Goal: Transaction & Acquisition: Subscribe to service/newsletter

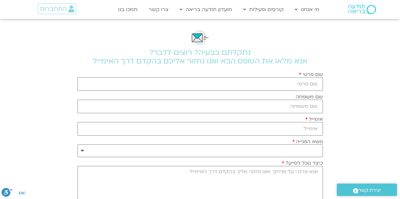
click at [370, 5] on img at bounding box center [362, 9] width 28 height 9
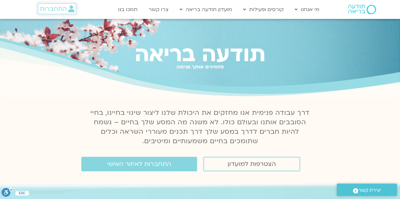
click at [69, 6] on icon at bounding box center [71, 8] width 6 height 7
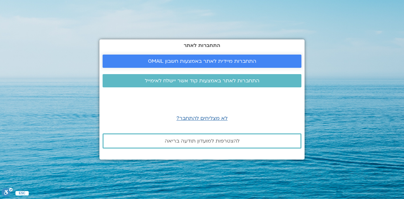
click at [182, 63] on span "התחברות מיידית לאתר באמצעות חשבון GMAIL" at bounding box center [202, 61] width 108 height 6
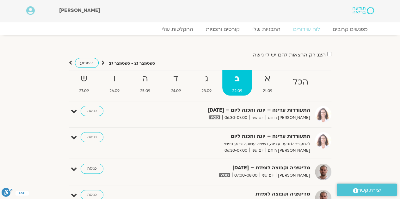
click at [224, 26] on div "מפגשים קרובים לוח שידורים התכניות שלי קורסים ותכניות ההקלטות שלי מפגשים קרובים …" at bounding box center [200, 31] width 354 height 11
click at [224, 27] on link "קורסים ותכניות" at bounding box center [223, 30] width 56 height 8
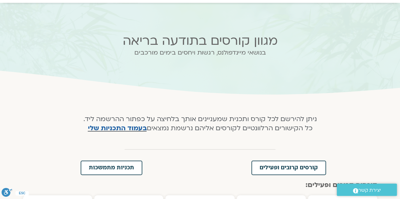
scroll to position [63, 0]
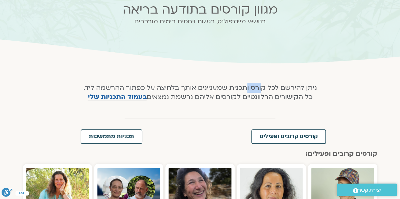
drag, startPoint x: 258, startPoint y: 90, endPoint x: 246, endPoint y: 90, distance: 12.0
click at [246, 90] on h4 "ניתן להירשם לכל קורס ותכנית שמעניינים אותך בלחיצה על כפתור ההרשמה ליד. כל הקישו…" at bounding box center [199, 93] width 239 height 18
click at [239, 95] on h4 "ניתן להירשם לכל קורס ותכנית שמעניינים אותך בלחיצה על כפתור ההרשמה ליד. כל הקישו…" at bounding box center [199, 93] width 239 height 18
click at [137, 95] on link "בעמוד התכניות שלי" at bounding box center [117, 97] width 59 height 9
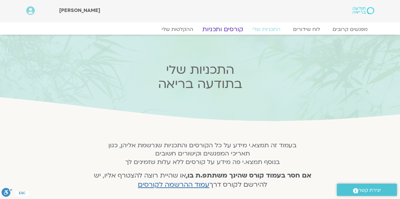
click at [224, 28] on link "קורסים ותכניות" at bounding box center [223, 30] width 56 height 8
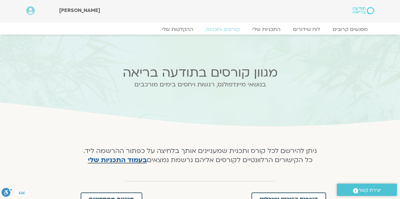
click at [359, 9] on img at bounding box center [362, 10] width 21 height 7
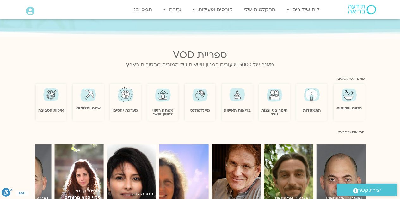
scroll to position [347, 0]
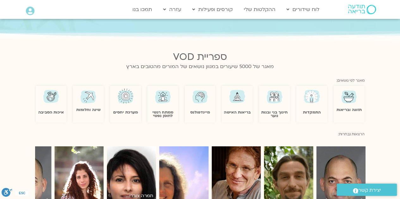
click at [204, 94] on img at bounding box center [200, 96] width 18 height 18
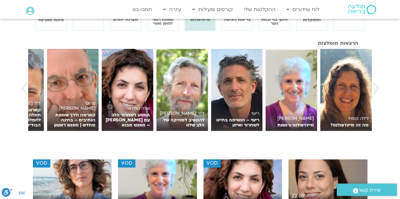
scroll to position [126, 0]
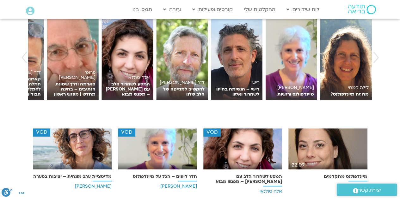
click at [25, 59] on img "button" at bounding box center [24, 57] width 6 height 12
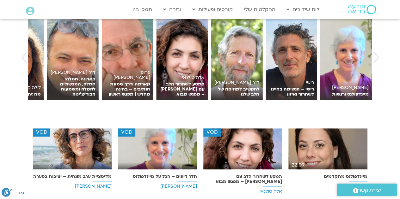
click at [25, 59] on img "button" at bounding box center [24, 57] width 6 height 12
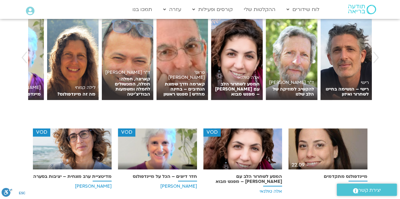
click at [25, 59] on img "button" at bounding box center [24, 57] width 6 height 12
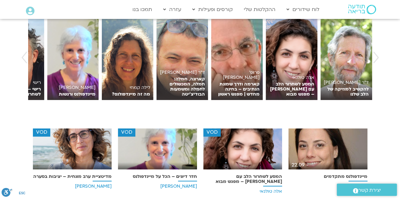
click at [25, 59] on img "button" at bounding box center [24, 57] width 6 height 12
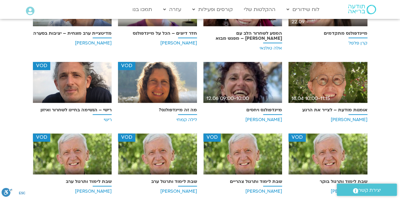
scroll to position [284, 0]
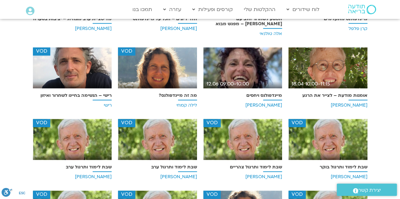
click at [167, 76] on div "VOD" at bounding box center [157, 67] width 79 height 41
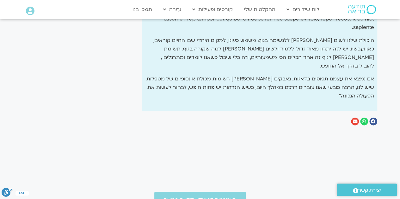
scroll to position [758, 0]
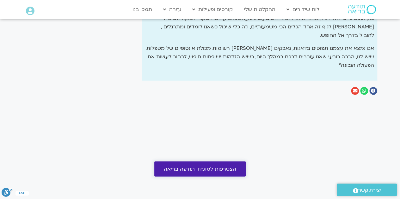
click at [194, 162] on link "הצטרפות למועדון תודעה בריאה" at bounding box center [199, 169] width 91 height 15
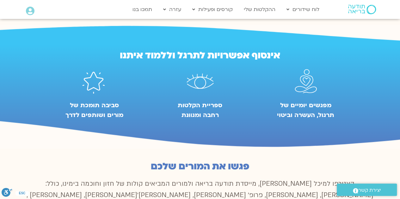
scroll to position [379, 0]
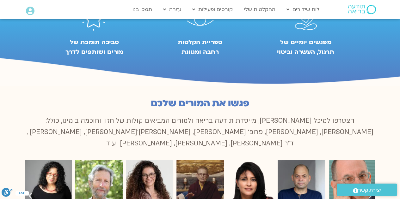
click at [29, 9] on icon at bounding box center [30, 11] width 9 height 9
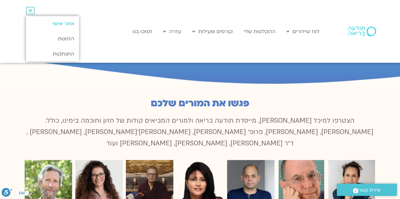
click at [68, 23] on link "אזור אישי" at bounding box center [52, 23] width 53 height 15
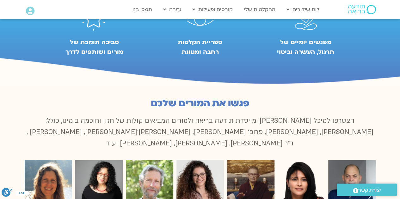
scroll to position [304, 0]
click at [217, 42] on figcaption "ספריית הקלטות רחבה ומגוונת" at bounding box center [200, 48] width 58 height 20
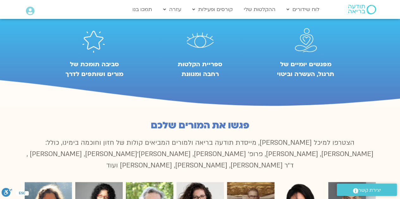
scroll to position [347, 0]
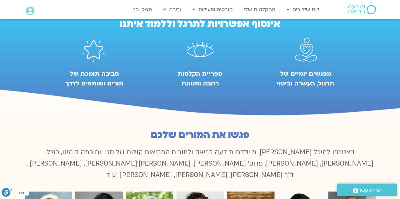
click at [202, 49] on img at bounding box center [200, 51] width 39 height 37
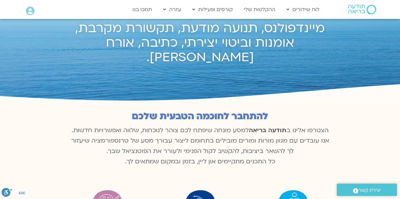
scroll to position [0, 0]
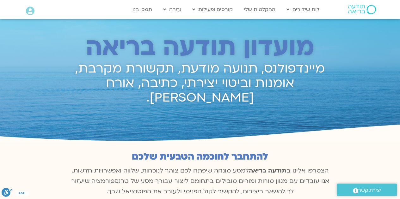
click at [32, 12] on icon at bounding box center [30, 11] width 9 height 9
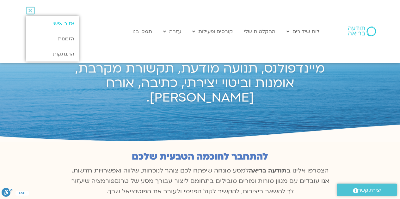
click at [57, 22] on link "אזור אישי" at bounding box center [52, 23] width 53 height 15
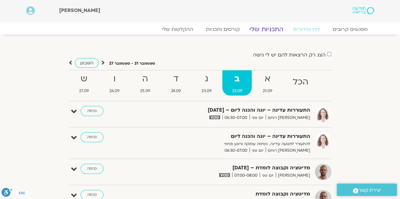
click at [261, 28] on link "התכניות שלי" at bounding box center [266, 30] width 49 height 8
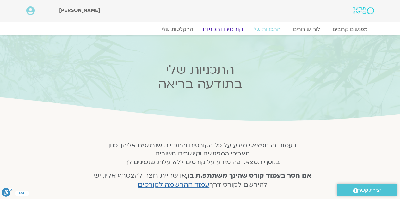
click at [217, 27] on link "קורסים ותכניות" at bounding box center [223, 30] width 56 height 8
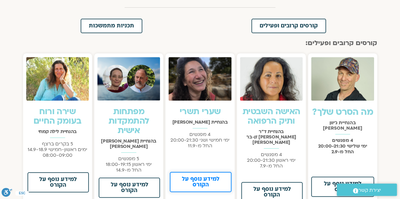
scroll to position [158, 0]
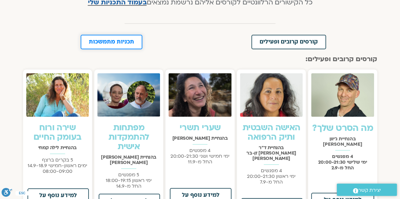
click at [109, 42] on span "תכניות מתמשכות" at bounding box center [111, 42] width 45 height 6
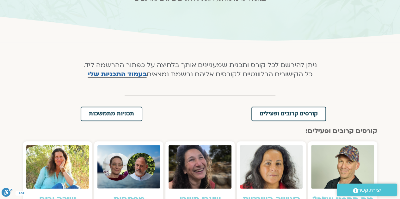
scroll to position [54, 0]
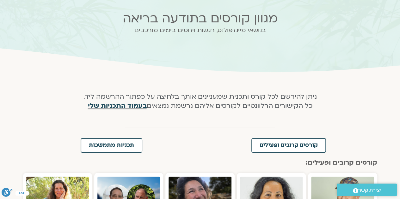
click at [127, 105] on link "בעמוד התכניות שלי" at bounding box center [117, 105] width 59 height 9
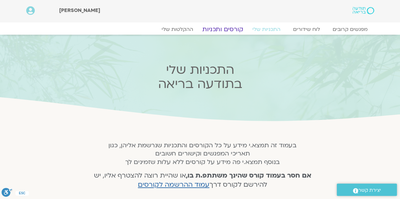
click at [237, 29] on link "קורסים ותכניות" at bounding box center [223, 30] width 56 height 8
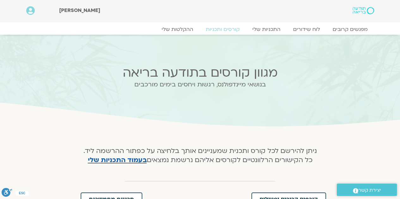
click at [364, 10] on img at bounding box center [362, 10] width 21 height 7
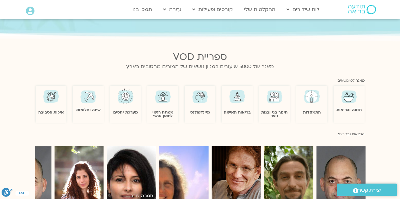
click at [195, 98] on img at bounding box center [200, 96] width 18 height 18
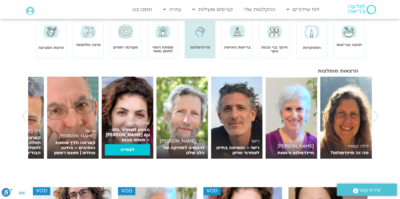
scroll to position [95, 0]
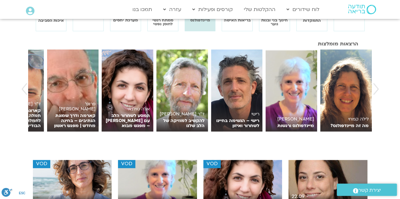
click at [23, 88] on img "button" at bounding box center [24, 89] width 6 height 12
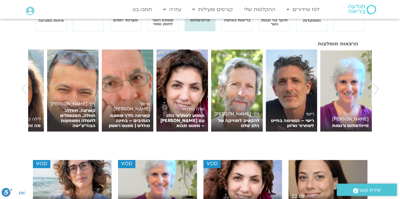
click at [23, 88] on img "button" at bounding box center [24, 89] width 6 height 12
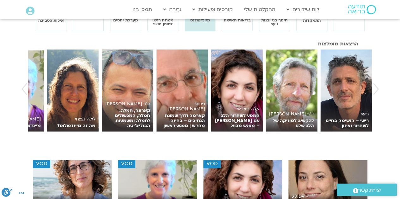
click at [23, 88] on img "button" at bounding box center [24, 89] width 6 height 12
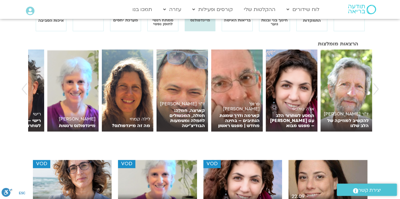
click at [23, 88] on img "button" at bounding box center [24, 89] width 6 height 12
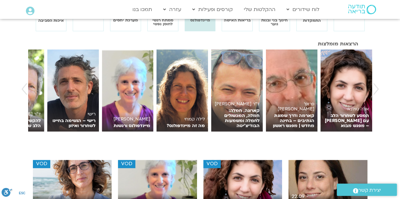
click at [23, 88] on img "button" at bounding box center [24, 89] width 6 height 12
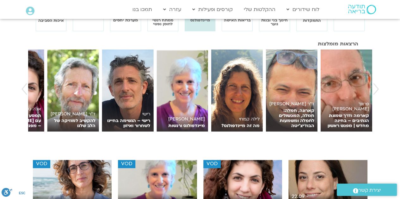
click at [23, 88] on img "button" at bounding box center [24, 89] width 6 height 12
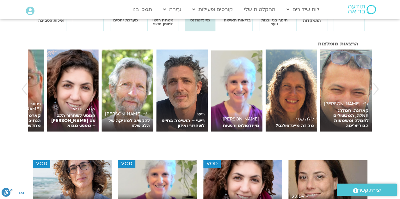
click at [25, 85] on img "button" at bounding box center [24, 89] width 6 height 12
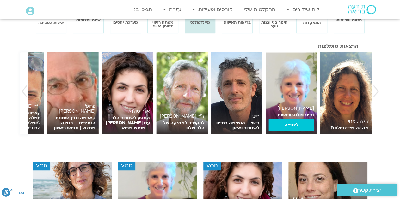
scroll to position [61, 0]
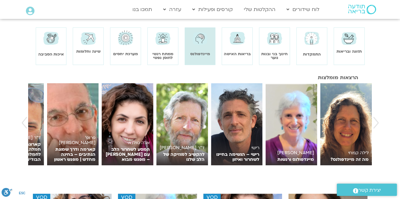
click at [123, 33] on img at bounding box center [126, 38] width 18 height 18
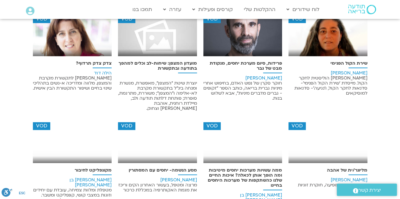
scroll to position [284, 0]
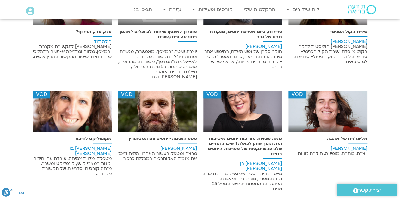
click at [93, 136] on p "מקונפליקט לחיבור" at bounding box center [72, 138] width 79 height 5
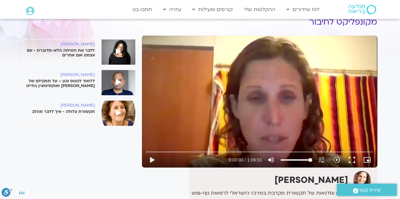
scroll to position [63, 0]
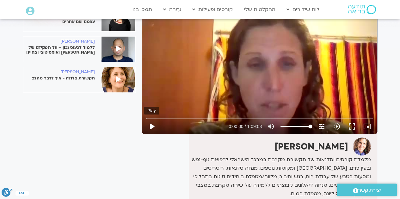
click at [153, 122] on button "play_arrow" at bounding box center [151, 126] width 15 height 15
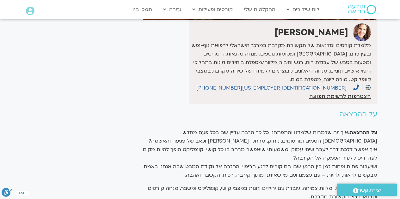
scroll to position [189, 0]
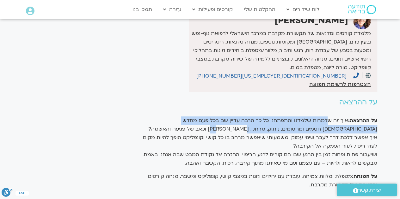
drag, startPoint x: 329, startPoint y: 111, endPoint x: 282, endPoint y: 126, distance: 48.9
click at [288, 124] on p "על ההרצאה: איך זה שלמרות שלמדנו והתפתחנו כל כך הרבה עדיין שם בכל פעם מחדש נוצרי…" at bounding box center [259, 142] width 235 height 51
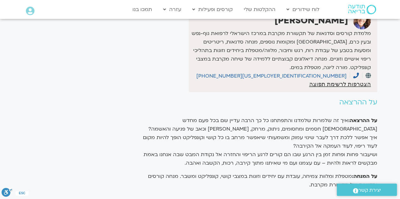
click at [274, 131] on p "על ההרצאה: איך זה שלמרות שלמדנו והתפתחנו כל כך הרבה עדיין שם בכל פעם מחדש נוצרי…" at bounding box center [259, 142] width 235 height 51
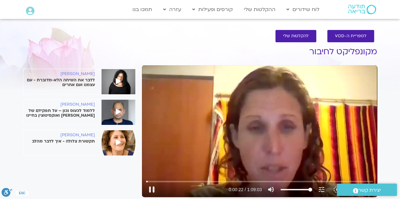
scroll to position [32, 0]
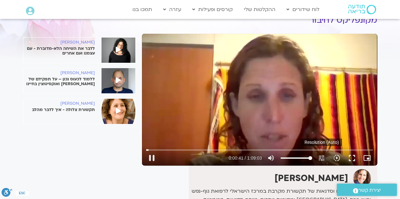
click at [318, 158] on icon "tune" at bounding box center [321, 158] width 8 height 8
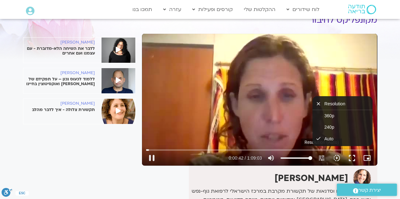
click at [318, 158] on icon "tune" at bounding box center [321, 158] width 8 height 8
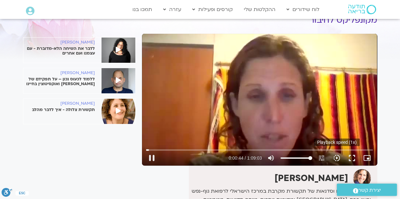
click at [334, 158] on icon "slow_motion_video" at bounding box center [337, 158] width 8 height 8
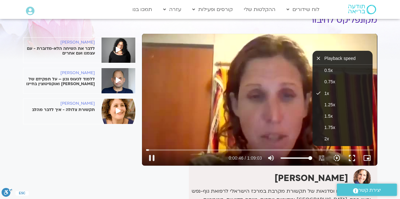
click at [334, 159] on icon "slow_motion_video" at bounding box center [337, 158] width 8 height 8
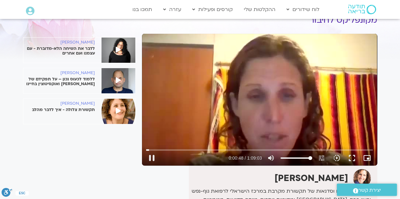
type input "48.960962"
click at [369, 158] on icon "picture_in_picture_alt" at bounding box center [367, 158] width 8 height 8
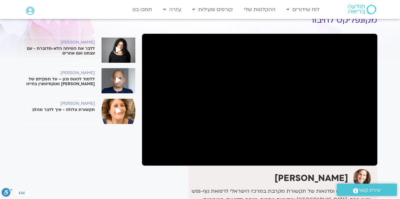
click at [357, 8] on img at bounding box center [362, 9] width 28 height 9
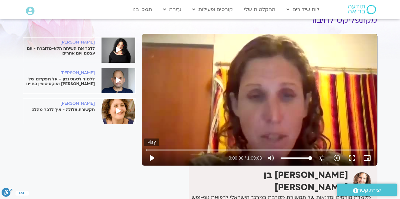
click at [153, 157] on button "play_arrow" at bounding box center [151, 158] width 15 height 15
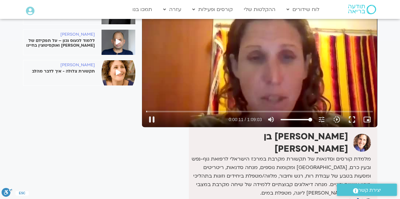
type input "12.045896"
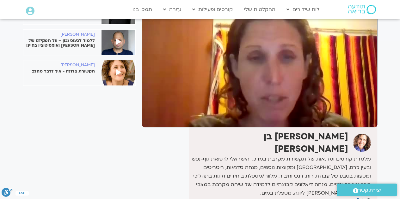
scroll to position [126, 0]
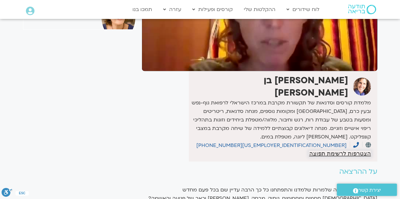
click at [309, 151] on span "הצטרפות לרשימת תפוצה" at bounding box center [340, 154] width 62 height 6
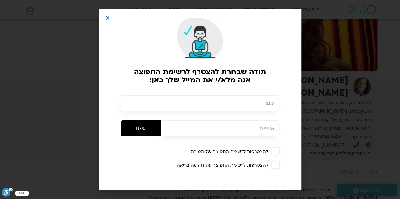
click at [247, 104] on input "text" at bounding box center [200, 103] width 158 height 16
type input "T"
type input "איתי הימלפרב"
click at [249, 130] on input "email" at bounding box center [219, 129] width 118 height 16
type input "[EMAIL_ADDRESS][DOMAIN_NAME]"
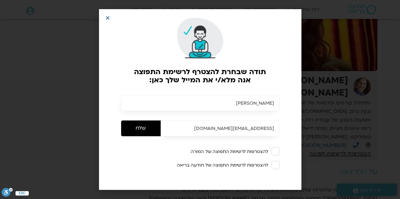
click at [277, 151] on span at bounding box center [275, 152] width 8 height 8
click at [277, 163] on span at bounding box center [275, 165] width 8 height 8
click at [132, 132] on input "שלח" at bounding box center [140, 129] width 39 height 16
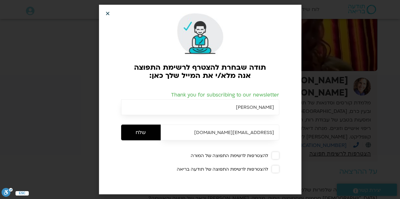
click at [107, 13] on icon "Close" at bounding box center [107, 13] width 5 height 5
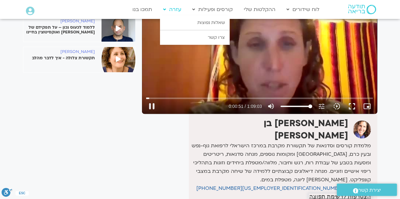
scroll to position [0, 0]
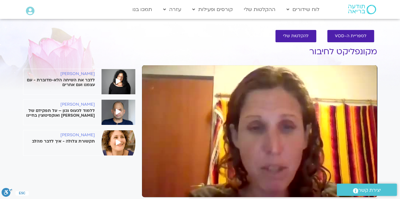
type input "57.522433"
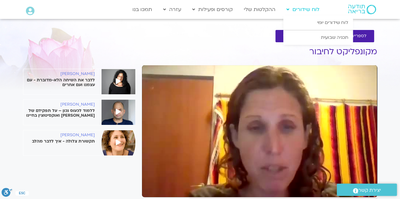
click at [286, 11] on link "לוח שידורים" at bounding box center [302, 9] width 39 height 12
click at [304, 20] on link "לוח שידורים יומי" at bounding box center [317, 22] width 69 height 15
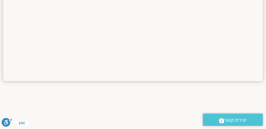
scroll to position [687, 0]
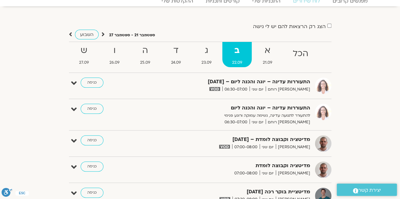
scroll to position [34, 0]
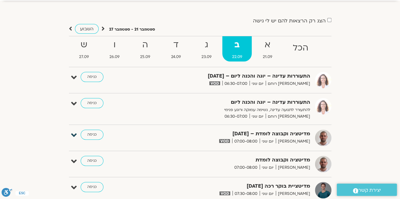
click at [74, 137] on icon at bounding box center [74, 135] width 6 height 9
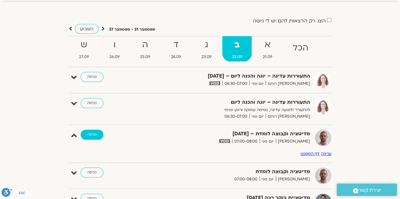
click at [87, 131] on link "כניסה" at bounding box center [92, 135] width 23 height 10
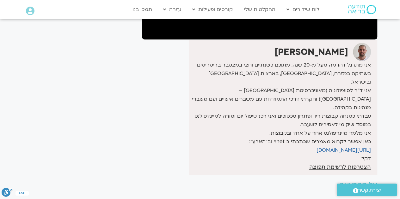
scroll to position [221, 0]
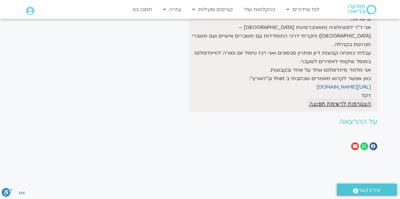
click at [324, 101] on span "הצטרפות לרשימת תפוצה" at bounding box center [340, 104] width 62 height 6
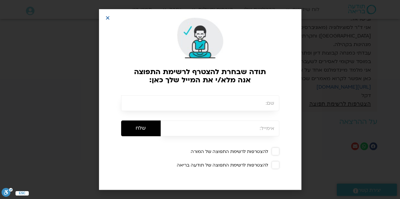
click at [264, 102] on input "text" at bounding box center [200, 103] width 158 height 16
type input "t"
type input "[PERSON_NAME]"
click at [267, 129] on input "email" at bounding box center [219, 129] width 118 height 16
type input "[EMAIL_ADDRESS][DOMAIN_NAME]"
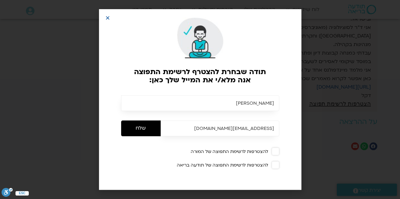
click at [276, 153] on span at bounding box center [275, 152] width 8 height 8
click at [144, 130] on input "שלח" at bounding box center [140, 129] width 39 height 16
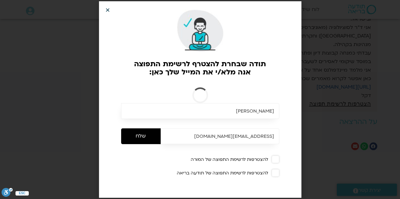
click at [107, 8] on icon "Close" at bounding box center [107, 10] width 5 height 5
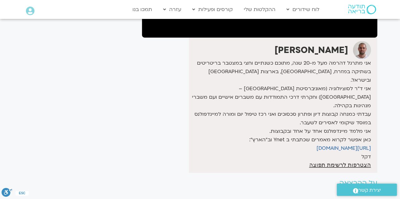
scroll to position [189, 0]
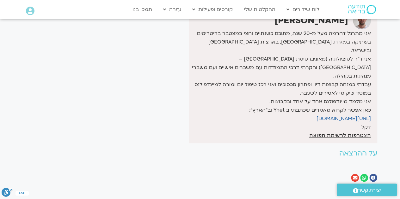
click at [352, 150] on h2 "על ההרצאה" at bounding box center [259, 154] width 235 height 8
click at [339, 115] on link "[URL][DOMAIN_NAME]" at bounding box center [343, 118] width 54 height 7
